Goal: Task Accomplishment & Management: Manage account settings

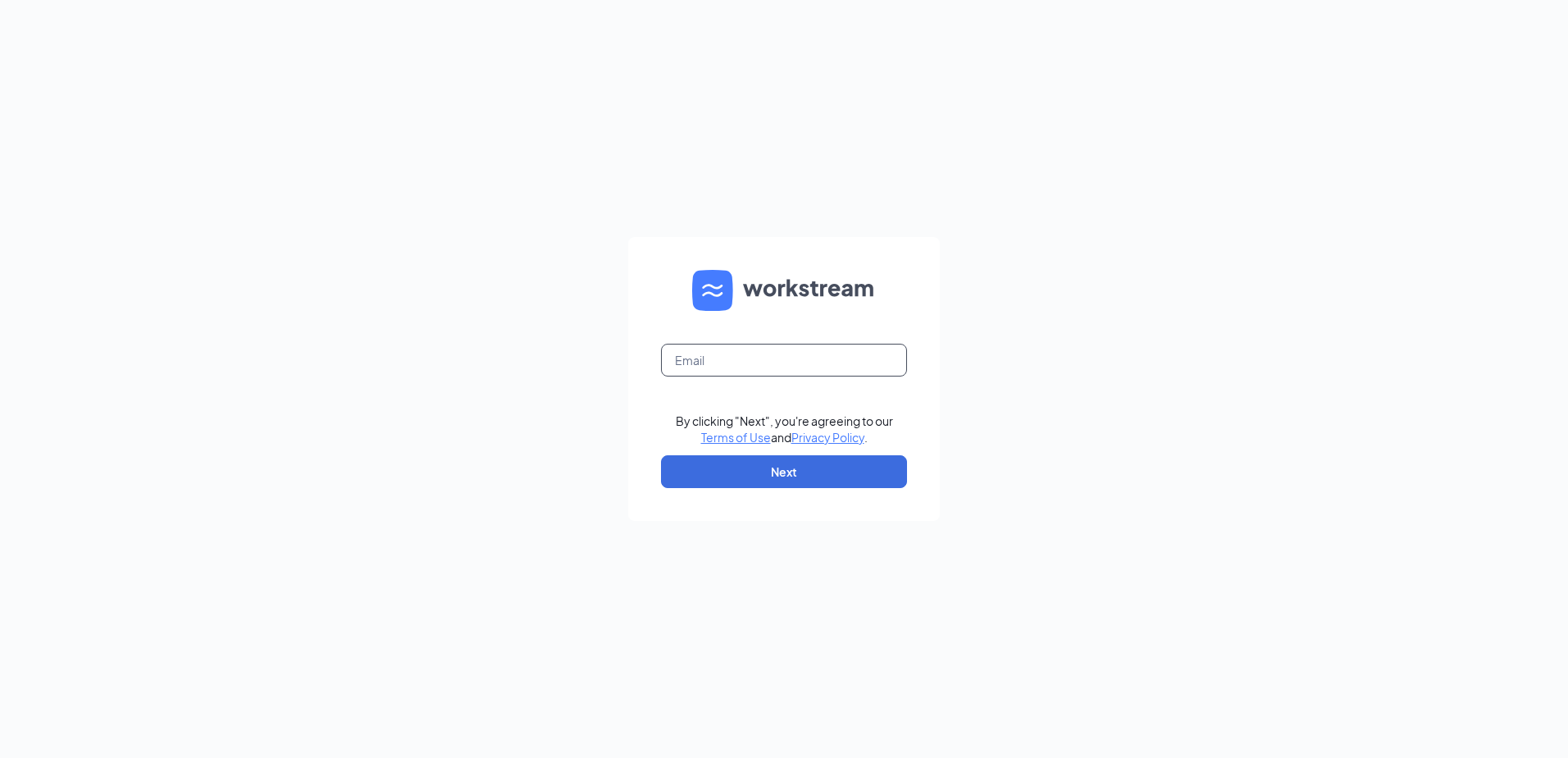
click at [690, 352] on input "text" at bounding box center [784, 360] width 246 height 33
click at [698, 362] on input "text" at bounding box center [784, 360] width 246 height 33
type input "[PERSON_NAME][EMAIL_ADDRESS][DOMAIN_NAME]"
click at [792, 467] on button "Next" at bounding box center [784, 471] width 246 height 33
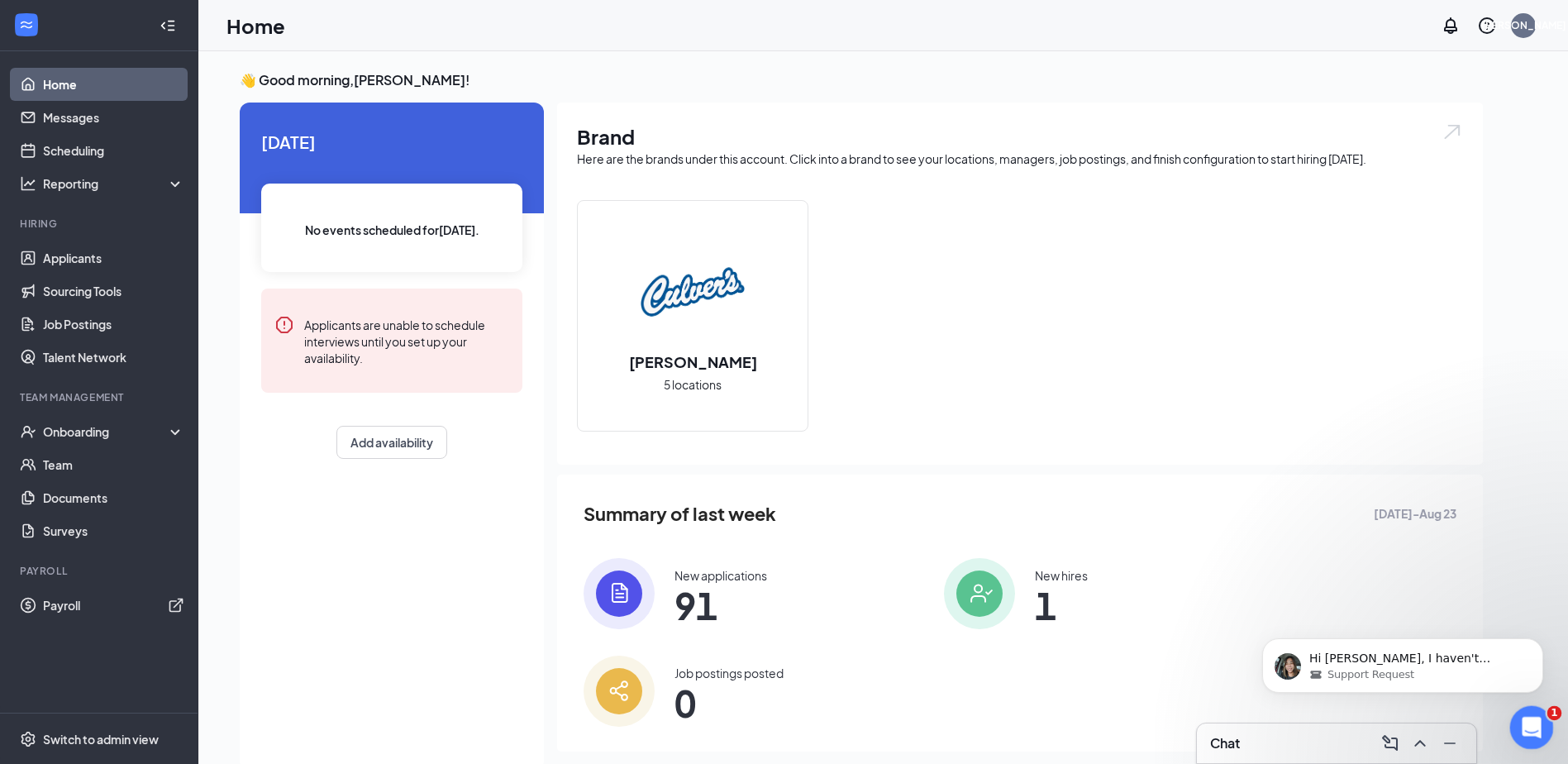
click at [1539, 728] on div "Open Intercom Messenger" at bounding box center [1529, 724] width 55 height 55
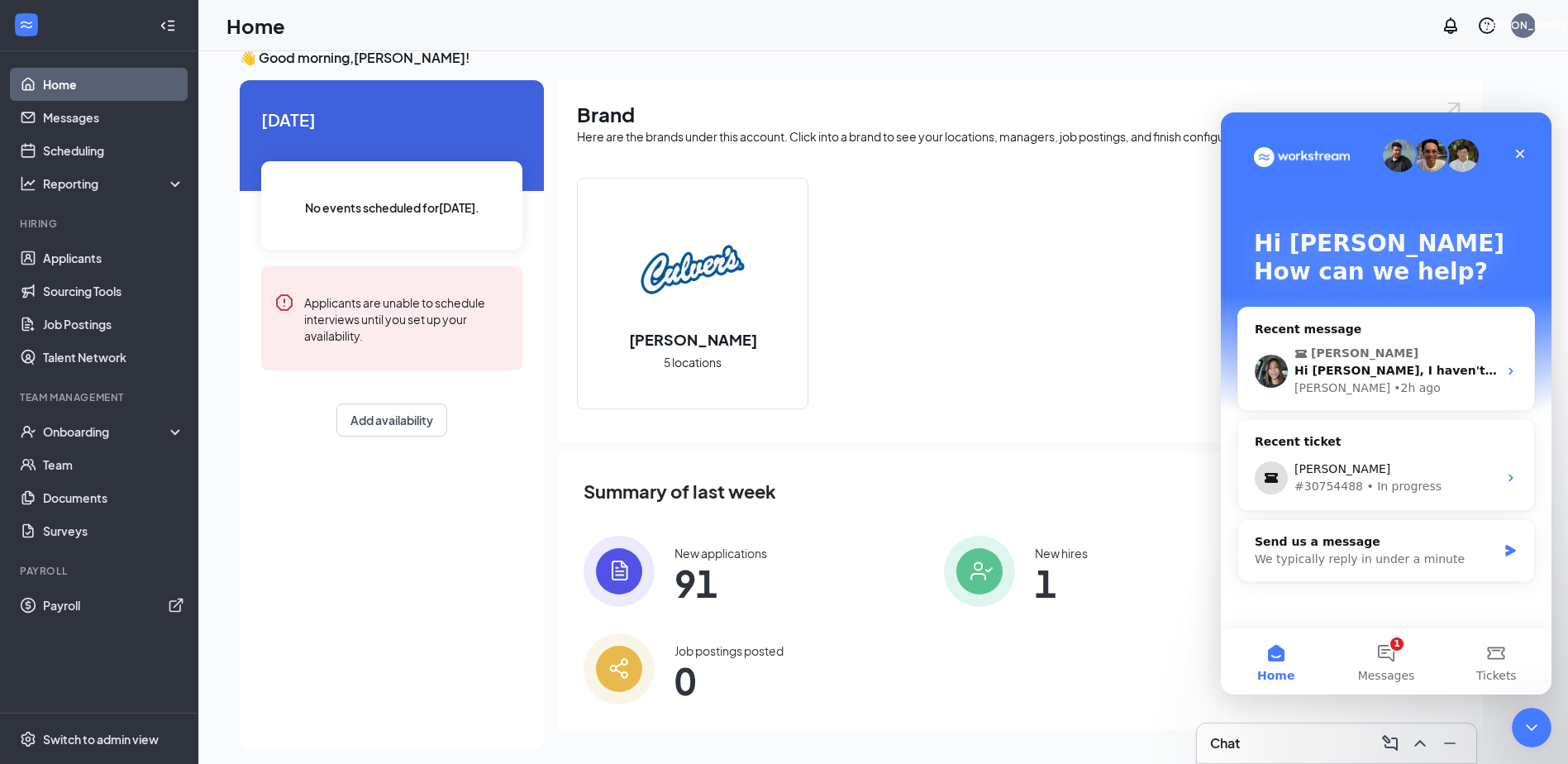
scroll to position [35, 0]
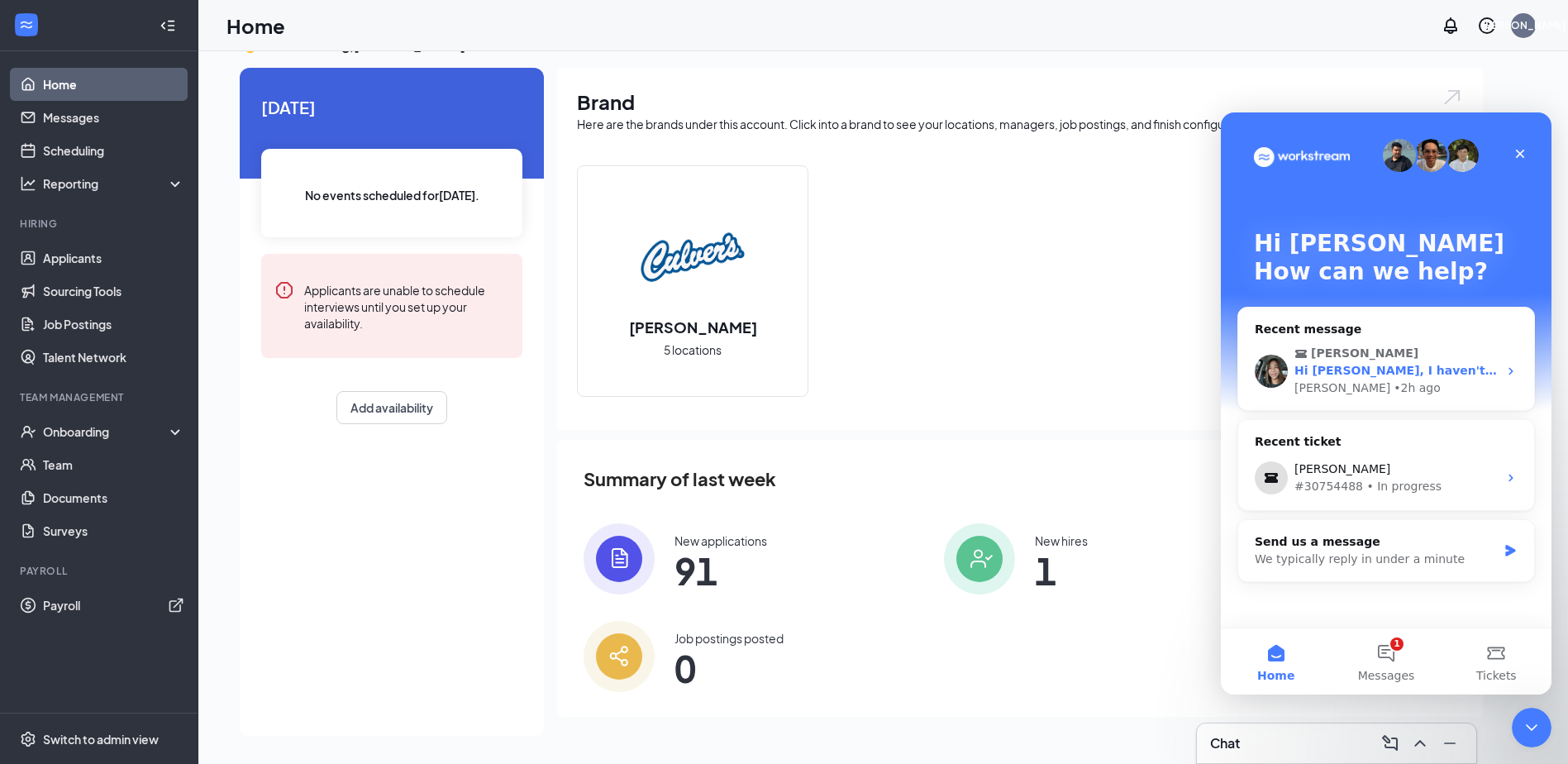
click at [1462, 338] on div "Janelle M Martinez Hi Julie, I haven't received a response from you. Please let…" at bounding box center [1386, 370] width 296 height 78
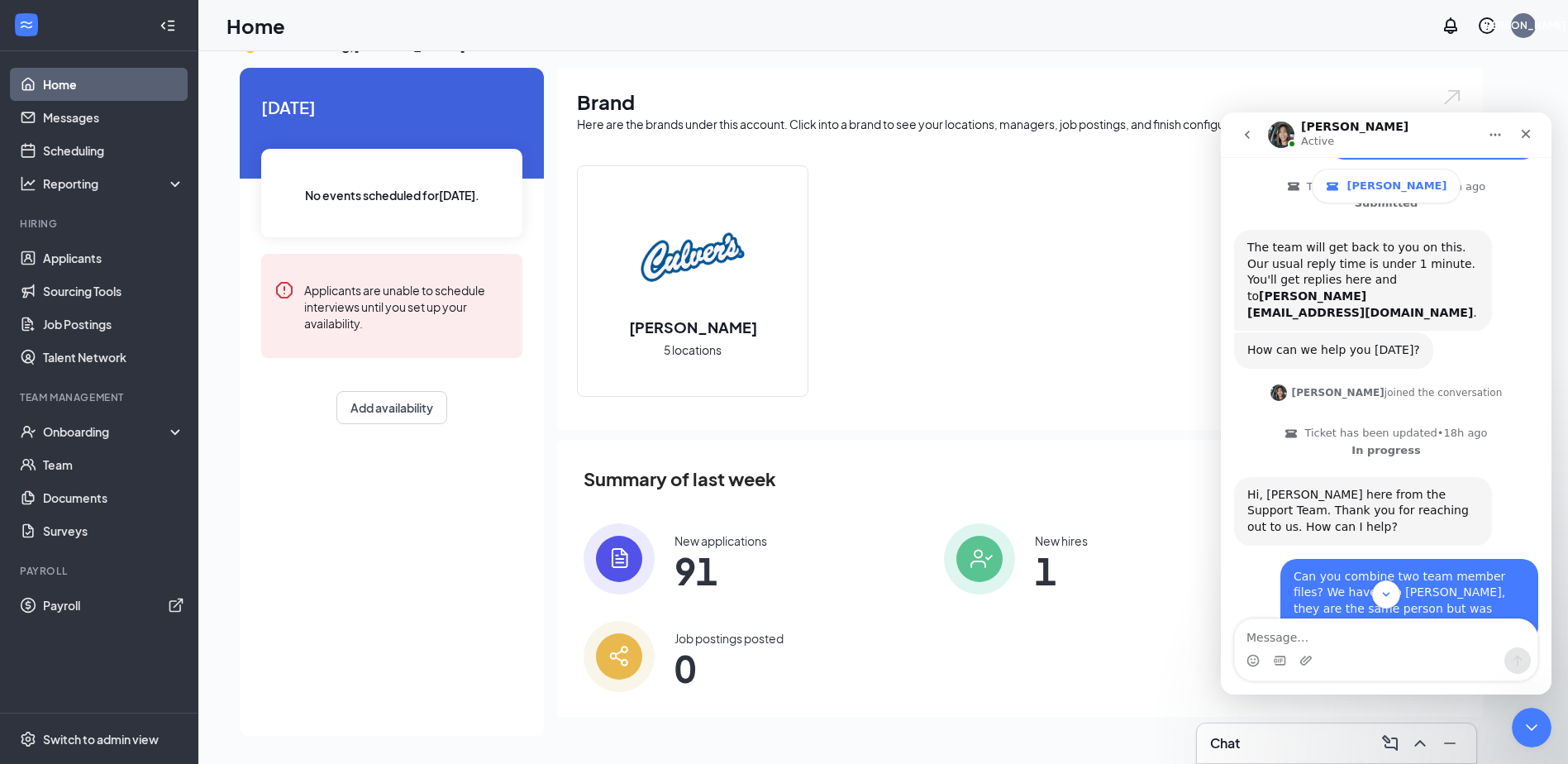
scroll to position [430, 0]
